Goal: Task Accomplishment & Management: Use online tool/utility

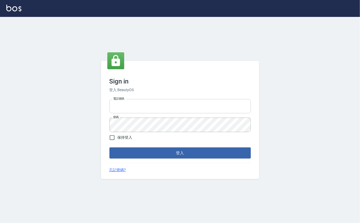
type input "0912271117"
click at [183, 109] on input "0912271117" at bounding box center [179, 106] width 141 height 14
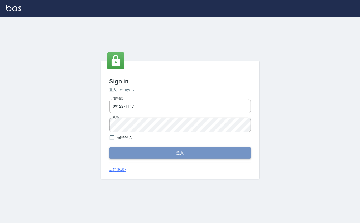
click at [142, 156] on button "登入" at bounding box center [179, 152] width 141 height 11
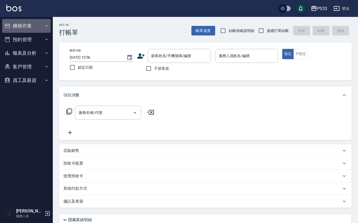
drag, startPoint x: 21, startPoint y: 25, endPoint x: 24, endPoint y: 26, distance: 3.0
click at [24, 26] on button "櫃檯作業" at bounding box center [26, 26] width 49 height 14
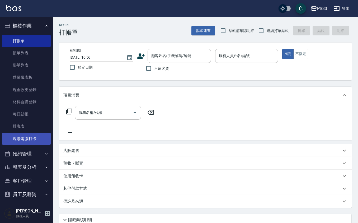
click at [37, 140] on link "現場電腦打卡" at bounding box center [26, 138] width 49 height 12
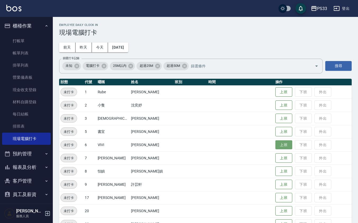
click at [275, 146] on button "上班" at bounding box center [283, 144] width 17 height 9
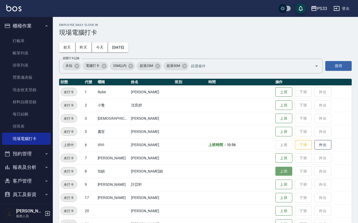
click at [276, 171] on button "上班" at bounding box center [283, 170] width 17 height 9
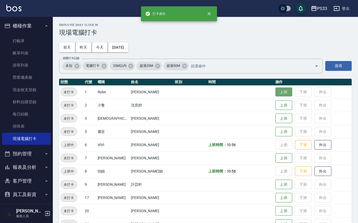
click at [275, 89] on button "上班" at bounding box center [283, 91] width 17 height 9
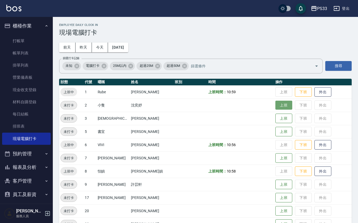
click at [279, 105] on button "上班" at bounding box center [283, 104] width 17 height 9
